Goal: Check status

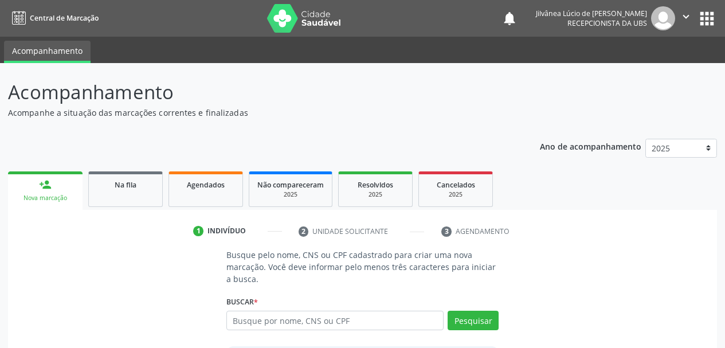
click at [683, 12] on icon "" at bounding box center [686, 16] width 13 height 13
click at [633, 72] on link "Sair" at bounding box center [656, 70] width 79 height 16
click at [209, 191] on link "Agendados" at bounding box center [206, 189] width 75 height 36
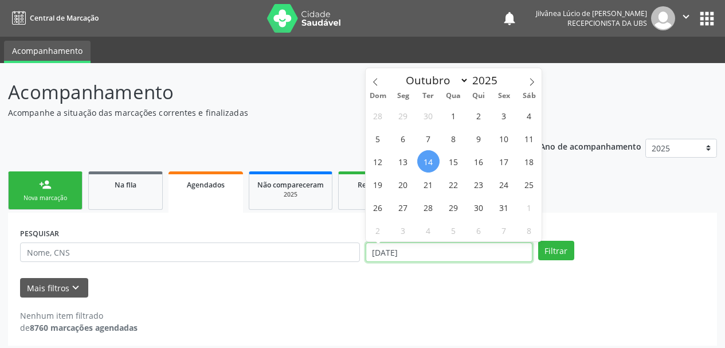
click at [428, 255] on input "[DATE]" at bounding box center [449, 252] width 167 height 19
click at [450, 185] on span "22" at bounding box center [454, 184] width 22 height 22
type input "[DATE]"
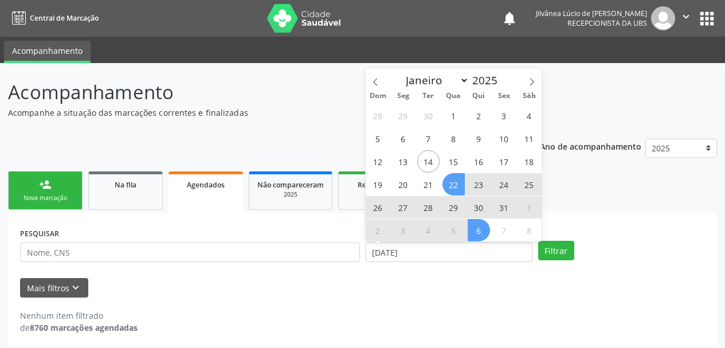
click at [554, 218] on div "PESQUISAR DATA DE ATENDIMENTO [DATE] Filtrar UNIDADE EXECUTANTE [GEOGRAPHIC_DAT…" at bounding box center [362, 279] width 709 height 133
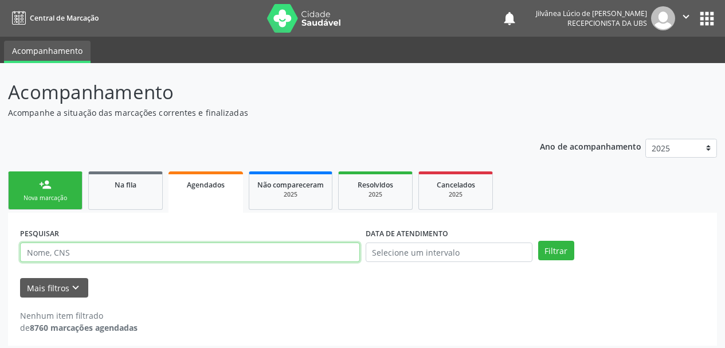
click at [249, 252] on input "text" at bounding box center [190, 252] width 340 height 19
paste input "[PERSON_NAME]"
type input "[PERSON_NAME]"
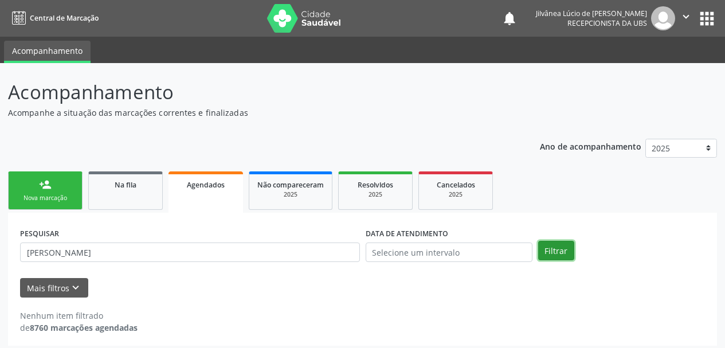
click at [559, 253] on button "Filtrar" at bounding box center [556, 250] width 36 height 19
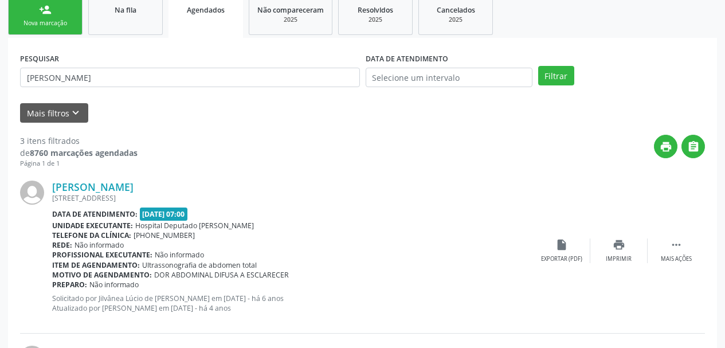
scroll to position [287, 0]
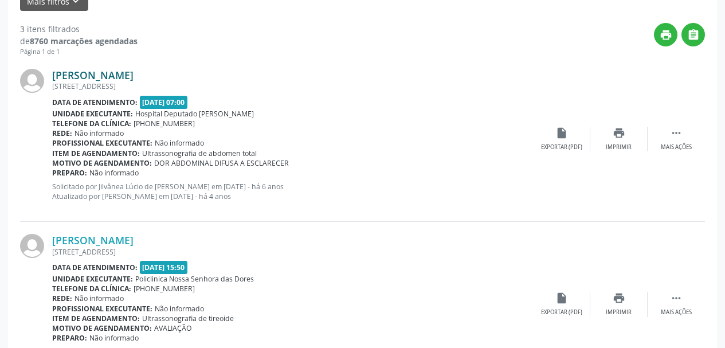
click at [107, 79] on link "[PERSON_NAME]" at bounding box center [92, 75] width 81 height 13
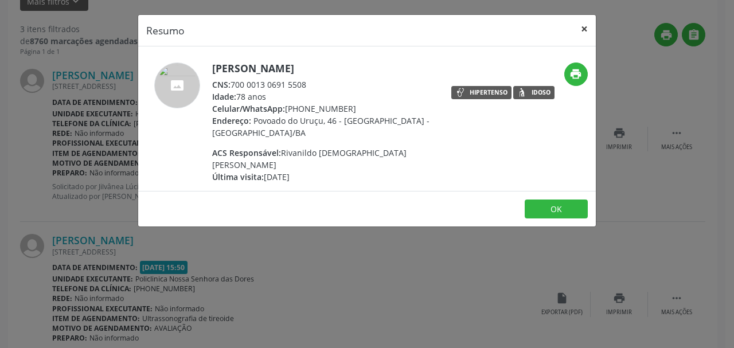
click at [587, 30] on button "×" at bounding box center [584, 29] width 23 height 28
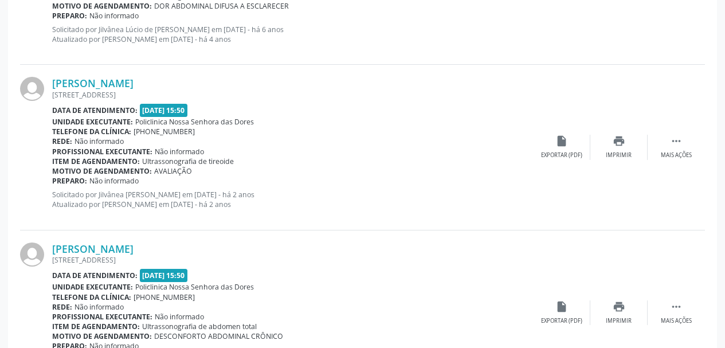
scroll to position [459, 0]
